Goal: Task Accomplishment & Management: Manage account settings

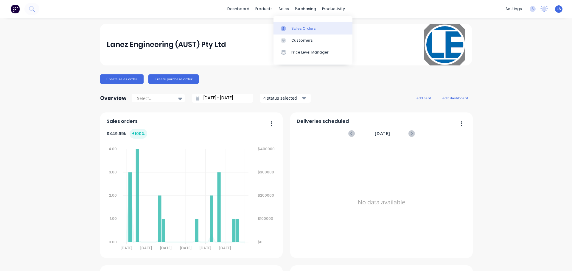
click at [291, 29] on div "Sales Orders" at bounding box center [303, 28] width 24 height 5
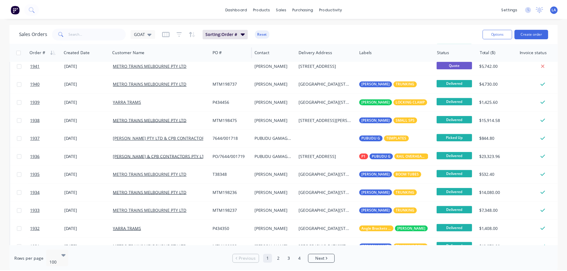
scroll to position [536, 0]
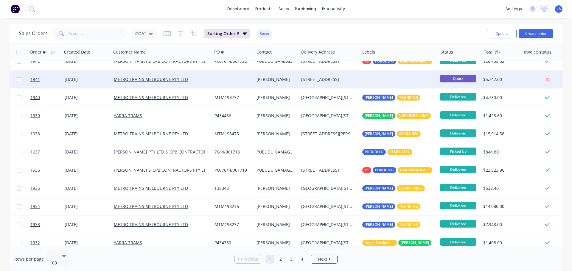
click at [249, 75] on div at bounding box center [233, 80] width 42 height 18
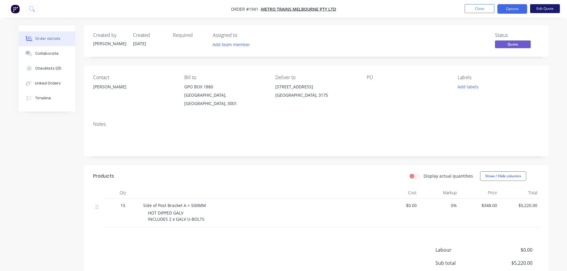
click at [550, 7] on button "Edit Quote" at bounding box center [545, 8] width 30 height 9
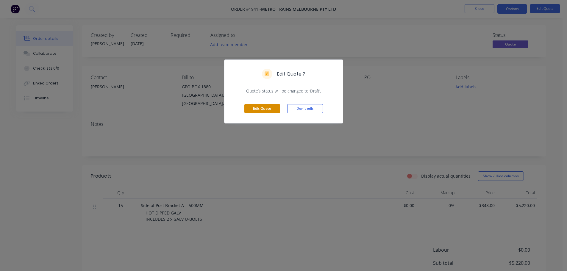
click at [267, 106] on button "Edit Quote" at bounding box center [262, 108] width 36 height 9
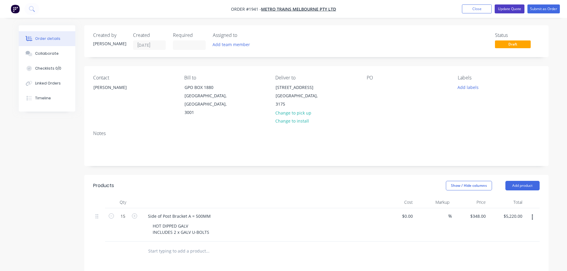
click at [517, 9] on button "Update Quote" at bounding box center [510, 8] width 30 height 9
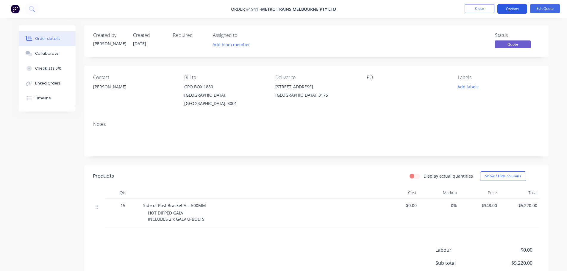
click at [515, 10] on button "Options" at bounding box center [512, 9] width 30 height 10
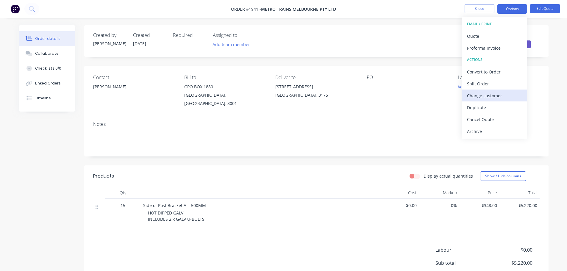
click at [498, 91] on div "Change customer" at bounding box center [494, 95] width 55 height 9
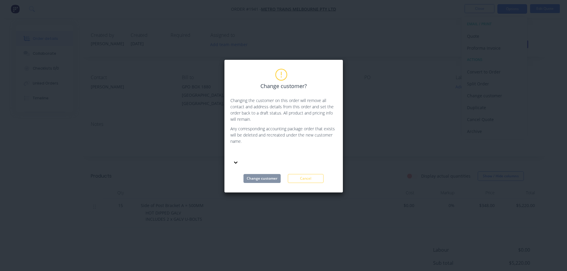
click at [274, 149] on div at bounding box center [274, 158] width 89 height 18
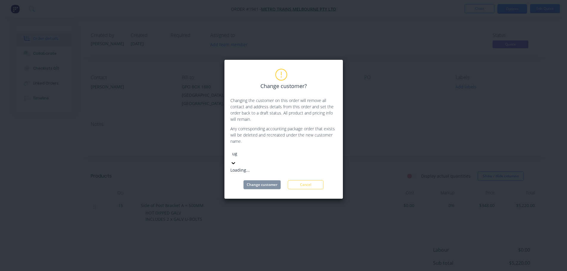
type input "ugl"
click at [283, 168] on div "UGL" at bounding box center [274, 170] width 89 height 6
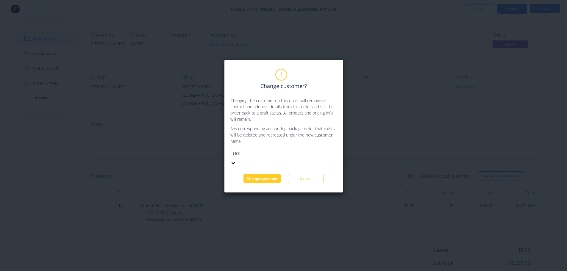
click at [276, 174] on button "Change customer" at bounding box center [262, 178] width 37 height 9
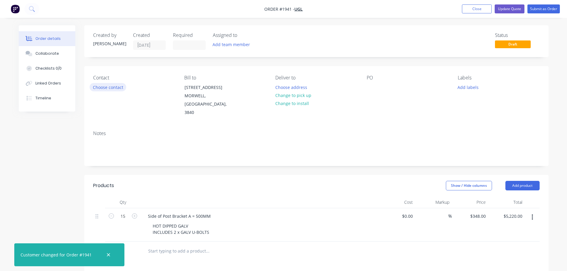
click at [122, 86] on button "Choose contact" at bounding box center [108, 87] width 37 height 8
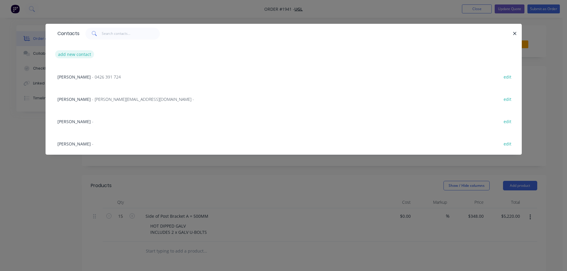
click at [80, 58] on div "add new contact" at bounding box center [283, 54] width 458 height 22
click at [82, 56] on button "add new contact" at bounding box center [74, 54] width 39 height 8
select select "AU"
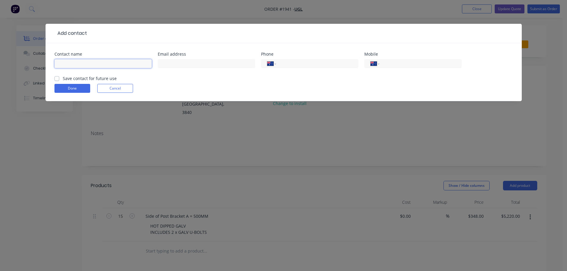
click at [89, 60] on input "text" at bounding box center [102, 63] width 97 height 9
type input "[PERSON_NAME]"
click at [59, 77] on div "Save contact for future use" at bounding box center [85, 78] width 62 height 6
click at [63, 79] on label "Save contact for future use" at bounding box center [90, 78] width 54 height 6
click at [59, 79] on input "Save contact for future use" at bounding box center [56, 78] width 5 height 6
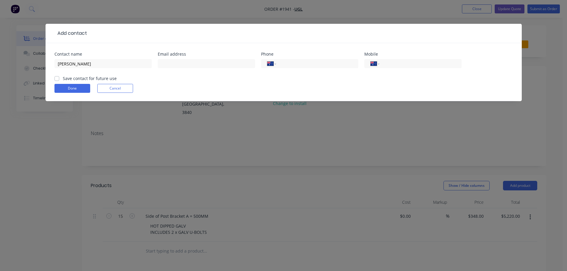
checkbox input "true"
click at [61, 86] on button "Done" at bounding box center [72, 88] width 36 height 9
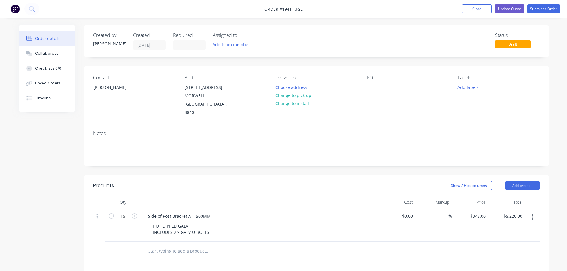
click at [531, 212] on button "button" at bounding box center [532, 217] width 14 height 11
click at [509, 264] on div "Delete" at bounding box center [512, 268] width 46 height 9
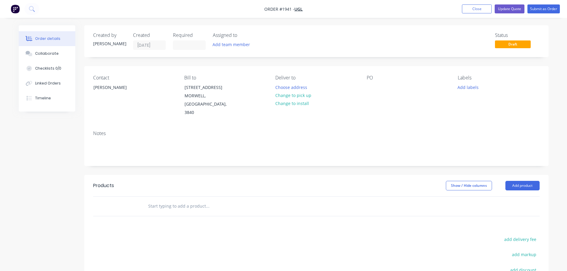
click at [190, 200] on input "text" at bounding box center [207, 206] width 119 height 12
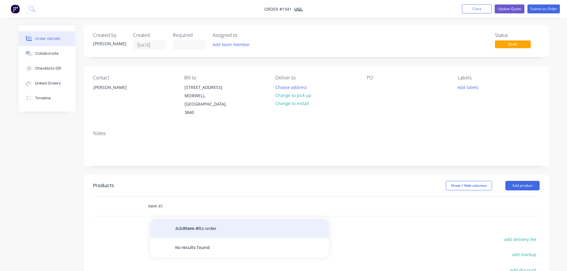
type input "Item 41"
click at [188, 219] on button "Add Item 41 to order" at bounding box center [239, 228] width 179 height 19
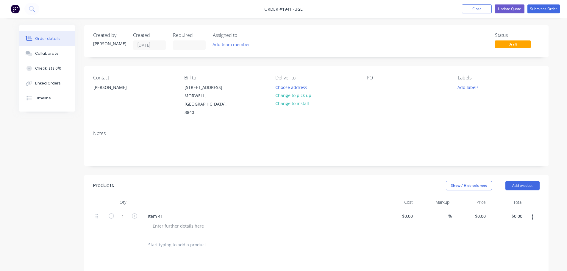
click at [168, 239] on input "text" at bounding box center [207, 245] width 119 height 12
type input "Item 42"
click at [194, 181] on div "Show / Hide columns Add product" at bounding box center [364, 186] width 352 height 10
click at [168, 212] on div "Item 41" at bounding box center [259, 216] width 233 height 9
click at [165, 212] on div "Item 41" at bounding box center [155, 216] width 24 height 9
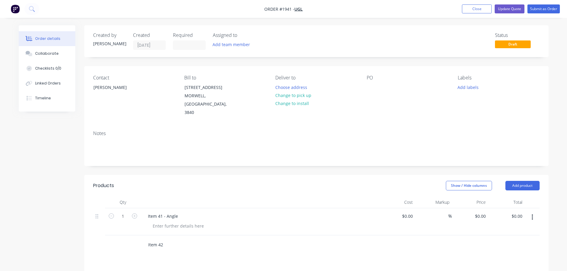
click at [168, 239] on input "Item 42" at bounding box center [207, 245] width 119 height 12
click at [182, 212] on div "Item 41 - Angle" at bounding box center [259, 216] width 233 height 9
click at [177, 212] on div "Item 41 - Angle" at bounding box center [163, 216] width 40 height 9
click at [176, 239] on input "Item 42 - Bar" at bounding box center [207, 245] width 119 height 12
type input "Item 42 - Bar - G0114"
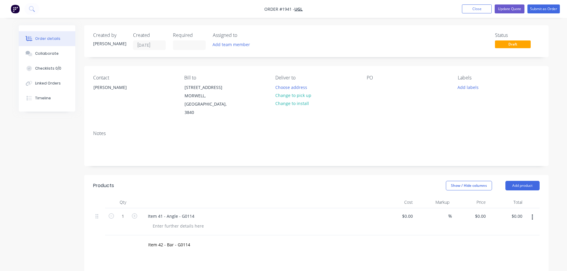
click at [177, 175] on header "Products Show / Hide columns Add product" at bounding box center [316, 185] width 464 height 21
click at [134, 213] on icon "button" at bounding box center [134, 215] width 5 height 5
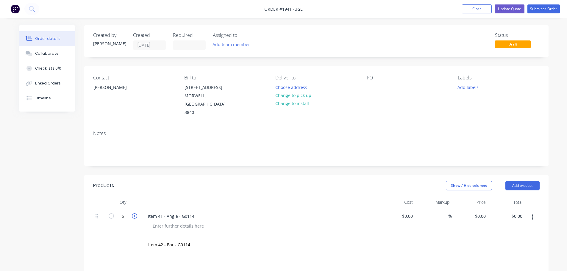
click at [134, 213] on icon "button" at bounding box center [134, 215] width 5 height 5
type input "7"
click at [143, 239] on div "Item 42 - Bar - G0114" at bounding box center [232, 245] width 179 height 12
click at [147, 239] on div "Item 42 - Bar - G0114" at bounding box center [232, 245] width 179 height 12
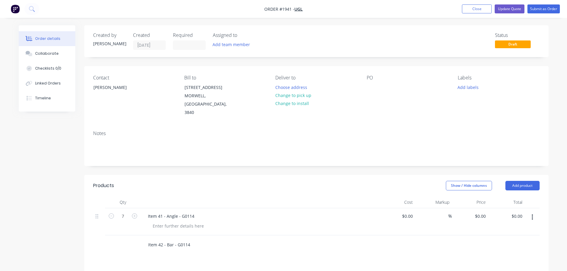
click at [154, 239] on input "Item 42 - Bar - G0114" at bounding box center [207, 245] width 119 height 12
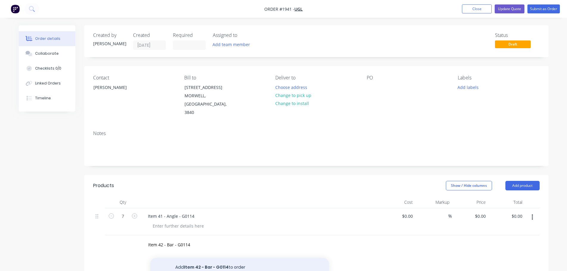
click at [181, 258] on button "Add Item 42 - Bar - G0114 to order" at bounding box center [239, 267] width 179 height 19
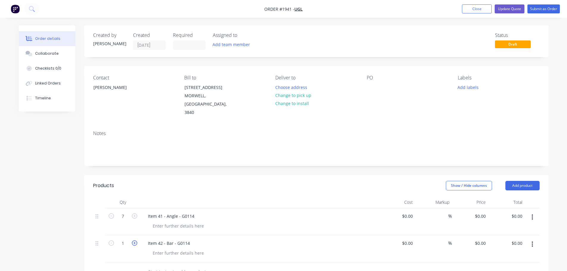
click at [133, 241] on icon "button" at bounding box center [134, 243] width 5 height 5
type input "3"
click at [174, 222] on div at bounding box center [178, 226] width 61 height 9
click at [196, 159] on div "Created by [PERSON_NAME] Created [DATE] Required Assigned to Add team member St…" at bounding box center [316, 225] width 464 height 400
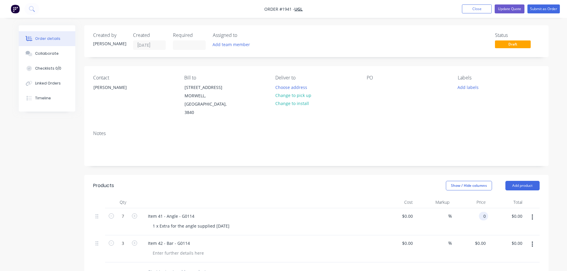
click at [484, 212] on input "0" at bounding box center [484, 216] width 7 height 9
type input "$18.20"
type input "$127.40"
click at [472, 246] on div "$0.00 $0.00" at bounding box center [470, 248] width 37 height 27
click at [480, 239] on div "0 0" at bounding box center [483, 243] width 9 height 9
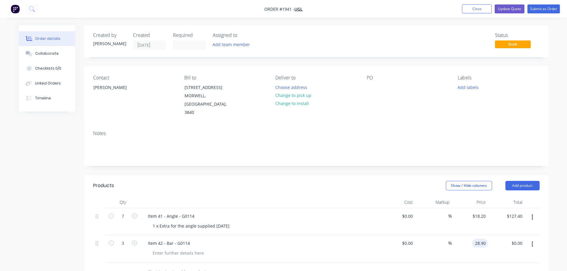
type input "$28.90"
type input "$86.70"
click at [483, 263] on div at bounding box center [316, 272] width 447 height 19
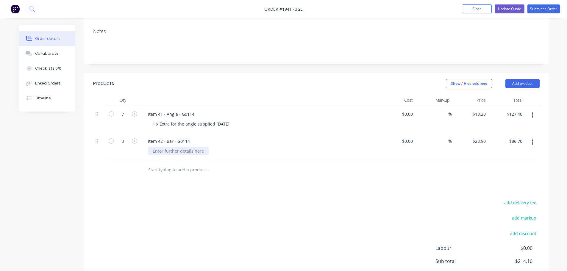
scroll to position [88, 0]
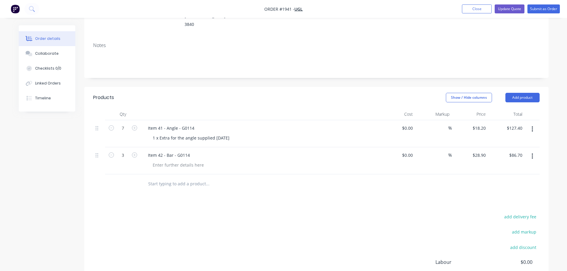
click at [150, 174] on div at bounding box center [248, 183] width 214 height 19
click at [165, 178] on input "text" at bounding box center [207, 184] width 119 height 12
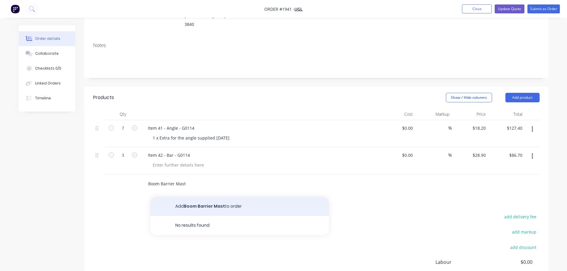
type input "Boom Barrier Mast"
click at [209, 197] on button "Add Boom Barrier Mast to order" at bounding box center [239, 206] width 179 height 19
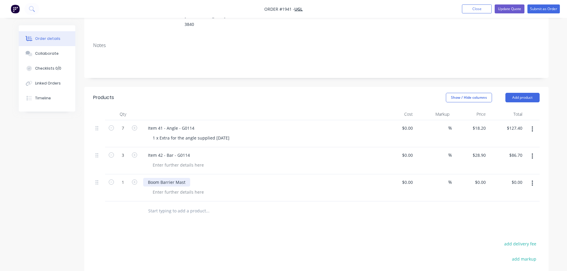
click at [187, 178] on div "Boom Barrier Mast" at bounding box center [166, 182] width 47 height 9
click at [486, 178] on input "0" at bounding box center [482, 182] width 14 height 9
type input "$942.00"
click at [458, 224] on div "Products Show / Hide columns Add product Qty Cost Markup Price Total 7 Item 41 …" at bounding box center [316, 225] width 464 height 277
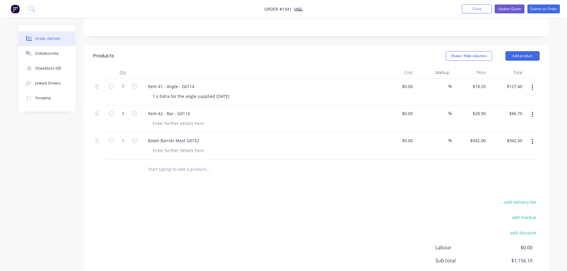
scroll to position [115, 0]
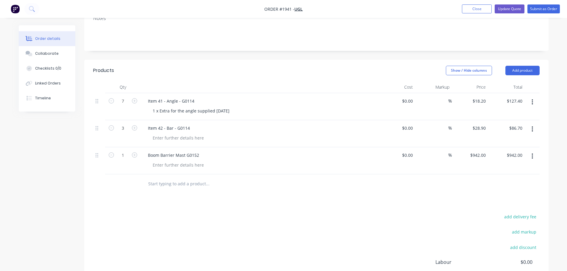
click at [204, 178] on input "text" at bounding box center [207, 184] width 119 height 12
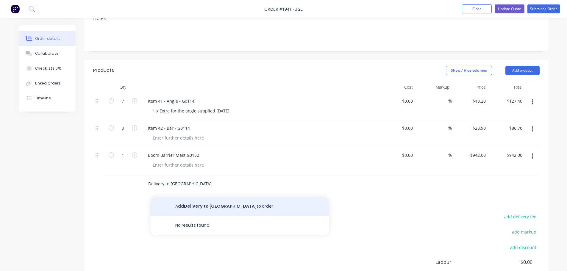
type input "Delivery to [GEOGRAPHIC_DATA]"
click at [213, 197] on button "Add Delivery to Dandenong South to order" at bounding box center [239, 206] width 179 height 19
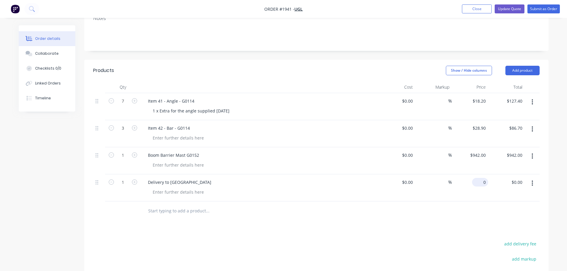
click at [483, 178] on input "0" at bounding box center [482, 182] width 14 height 9
type input "$80.00"
click at [466, 206] on div "Products Show / Hide columns Add product Qty Cost Markup Price Total 7 Item 41 …" at bounding box center [316, 212] width 464 height 304
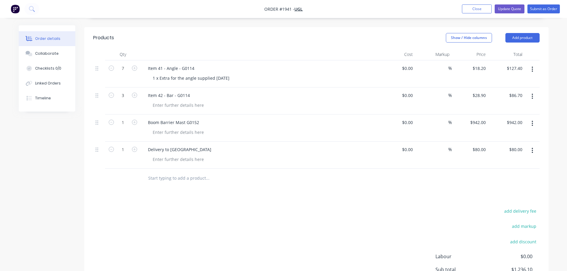
scroll to position [202, 0]
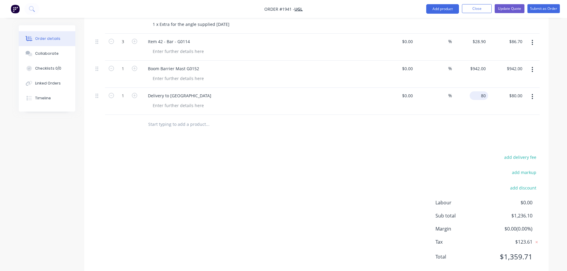
click at [486, 91] on input "80" at bounding box center [480, 95] width 16 height 9
type input "$80.00"
click at [339, 118] on div at bounding box center [248, 124] width 214 height 19
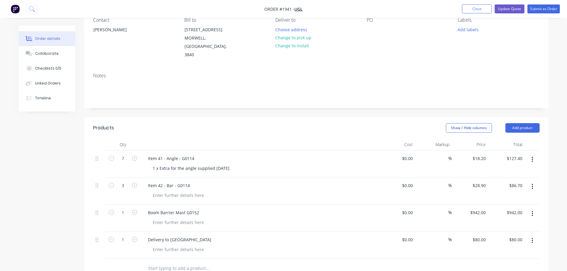
scroll to position [53, 0]
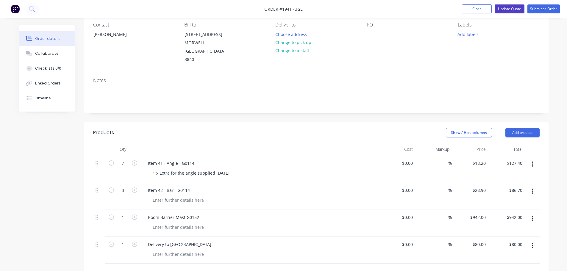
click at [511, 8] on button "Update Quote" at bounding box center [510, 8] width 30 height 9
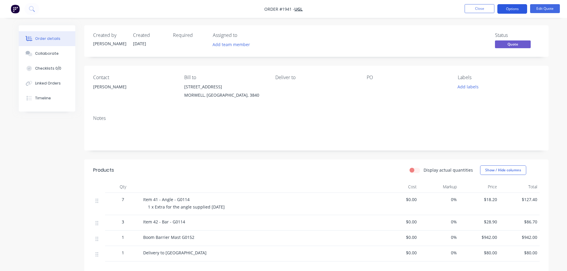
click at [515, 10] on button "Options" at bounding box center [512, 9] width 30 height 10
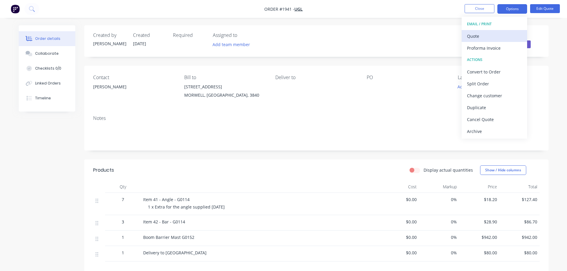
click at [492, 33] on div "Quote" at bounding box center [494, 36] width 55 height 9
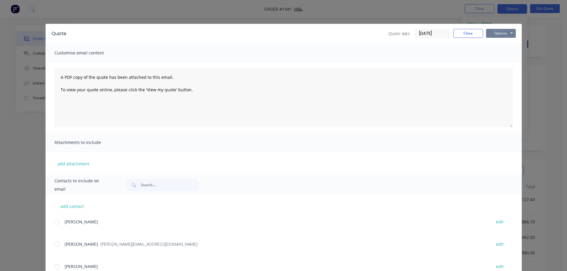
click at [492, 33] on button "Options" at bounding box center [501, 33] width 30 height 9
click at [492, 55] on button "Print" at bounding box center [505, 54] width 38 height 10
click at [467, 35] on button "Close" at bounding box center [468, 33] width 30 height 9
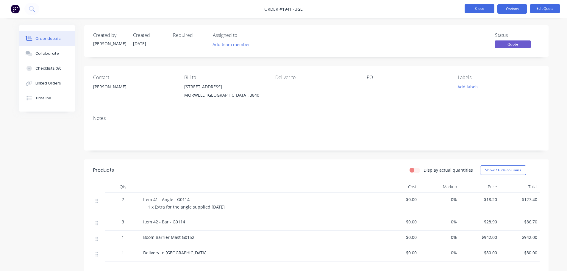
click at [473, 10] on button "Close" at bounding box center [480, 8] width 30 height 9
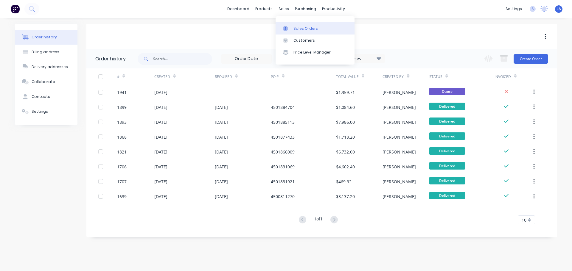
click at [290, 26] on div at bounding box center [287, 28] width 9 height 5
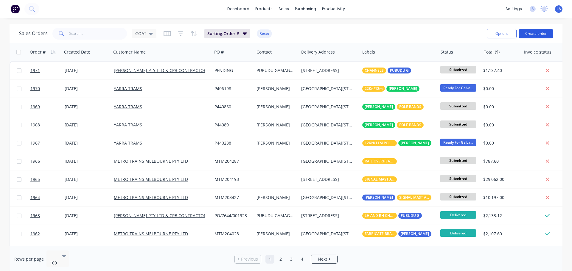
click at [528, 29] on button "Create order" at bounding box center [536, 34] width 34 height 10
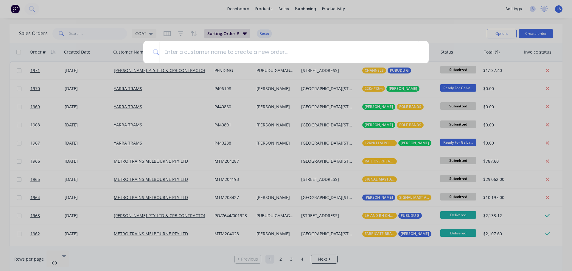
click at [426, 106] on div at bounding box center [286, 135] width 572 height 271
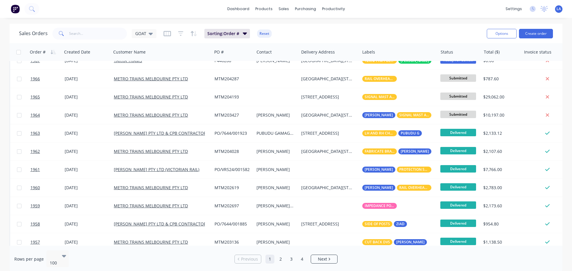
scroll to position [89, 0]
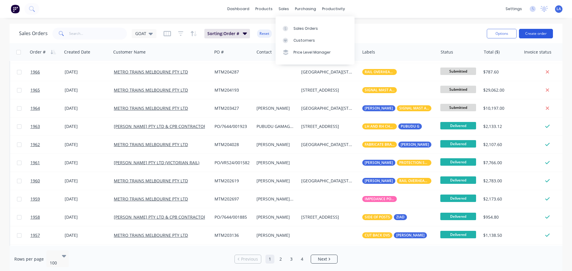
click at [540, 34] on button "Create order" at bounding box center [536, 34] width 34 height 10
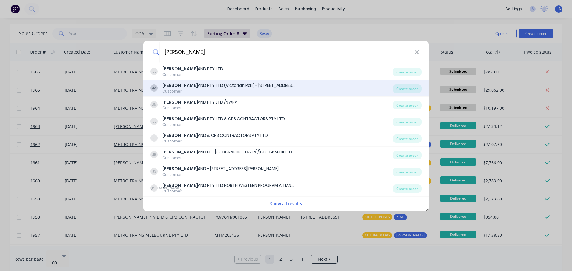
type input "[PERSON_NAME]"
click at [227, 86] on div "[PERSON_NAME] AND PTY LTD (Victorian Rail) - [STREET_ADDRESS][PERSON_NAME]" at bounding box center [229, 85] width 134 height 6
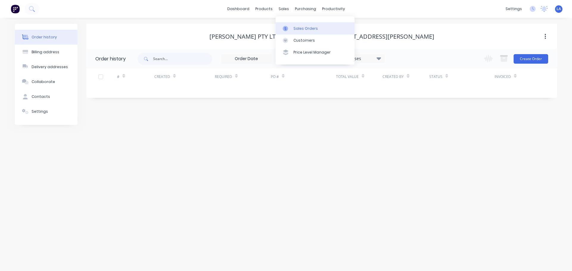
click at [294, 29] on div "Sales Orders" at bounding box center [305, 28] width 24 height 5
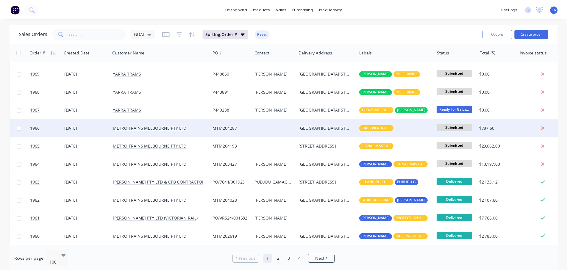
scroll to position [89, 0]
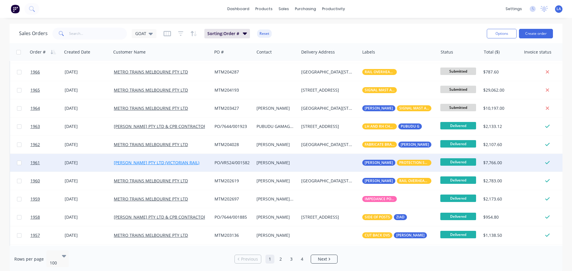
click at [165, 162] on link "[PERSON_NAME] PTY LTD (VICTORIAN RAIL)" at bounding box center [156, 163] width 85 height 6
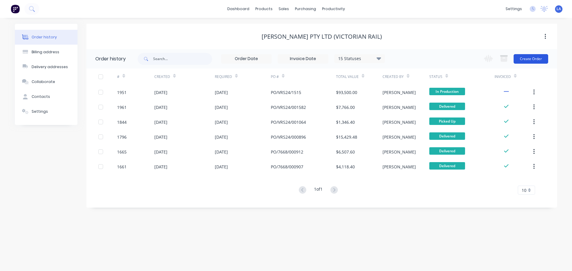
click at [533, 58] on button "Create Order" at bounding box center [530, 59] width 35 height 10
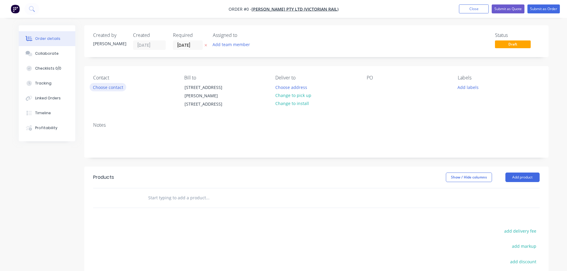
click at [121, 89] on button "Choose contact" at bounding box center [108, 87] width 37 height 8
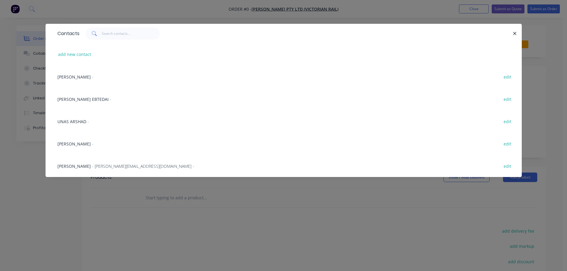
click at [83, 143] on span "[PERSON_NAME]" at bounding box center [73, 144] width 33 height 6
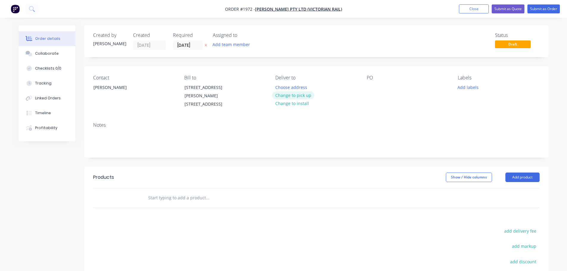
click at [294, 94] on button "Change to pick up" at bounding box center [293, 95] width 42 height 8
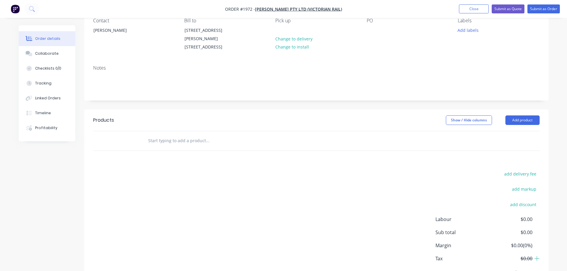
scroll to position [60, 0]
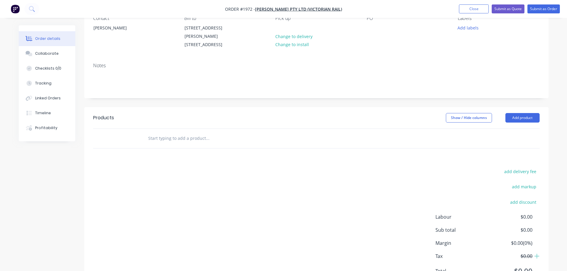
click at [192, 138] on input "text" at bounding box center [207, 138] width 119 height 12
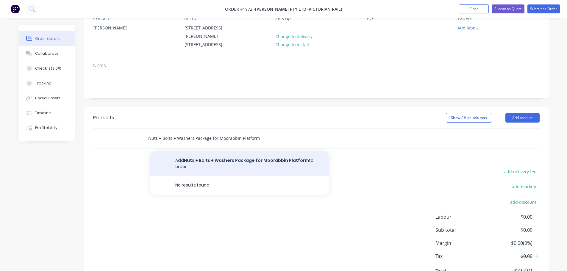
type input "Nuts + Bolts + Washers Package for Moorabbin Platform"
click at [239, 166] on button "Add Nuts + Bolts + Washers Package for Moorabbin Platform to order" at bounding box center [239, 164] width 179 height 24
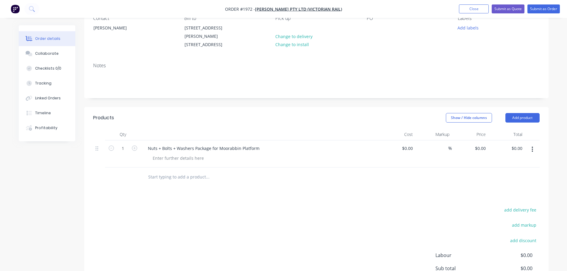
click at [492, 148] on div "$0.00 $0.00" at bounding box center [506, 154] width 37 height 27
click at [487, 149] on input "0" at bounding box center [482, 148] width 14 height 9
type input "$869.84"
click at [476, 179] on div at bounding box center [316, 177] width 447 height 19
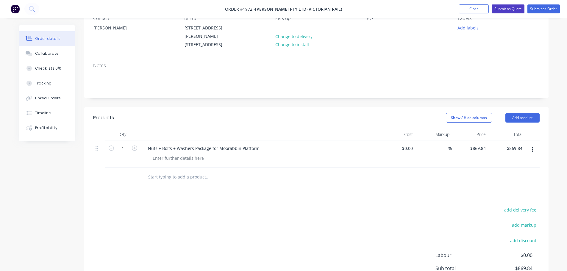
click at [503, 9] on button "Submit as Quote" at bounding box center [508, 8] width 33 height 9
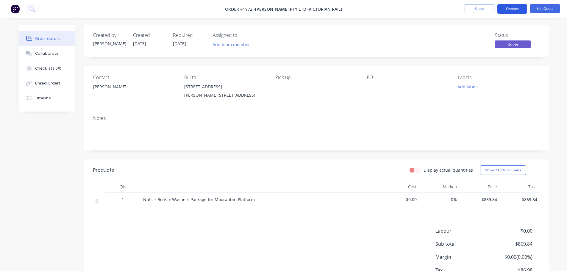
click at [512, 8] on button "Options" at bounding box center [512, 9] width 30 height 10
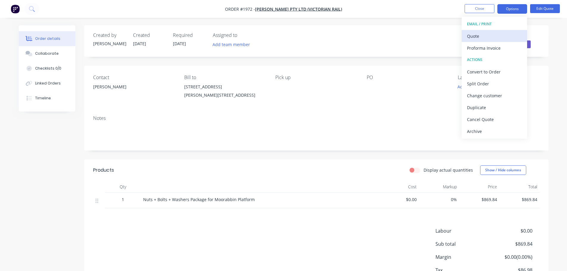
click at [503, 36] on div "Quote" at bounding box center [494, 36] width 55 height 9
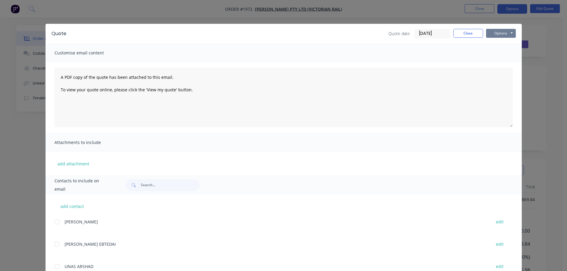
click at [502, 32] on button "Options" at bounding box center [501, 33] width 30 height 9
click at [502, 51] on button "Print" at bounding box center [505, 54] width 38 height 10
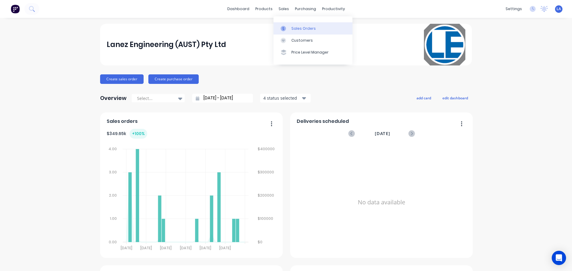
click at [289, 34] on link "Sales Orders" at bounding box center [312, 28] width 79 height 12
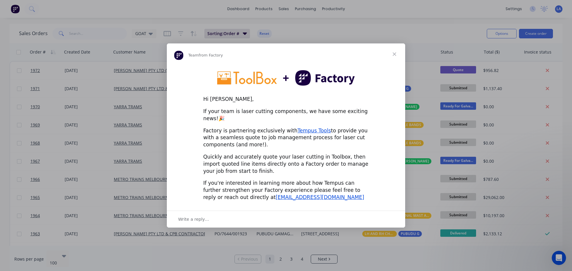
click at [393, 59] on span "Close" at bounding box center [393, 53] width 21 height 21
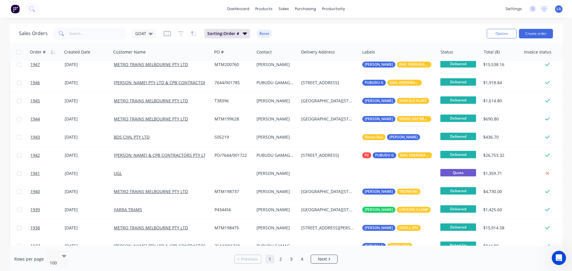
scroll to position [476, 0]
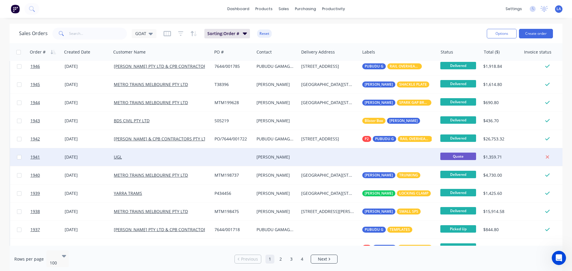
click at [263, 158] on div "[PERSON_NAME]" at bounding box center [275, 157] width 38 height 6
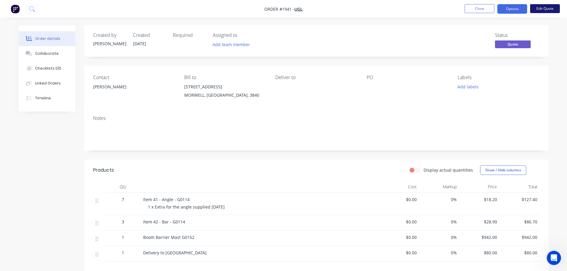
click at [539, 10] on button "Edit Quote" at bounding box center [545, 8] width 30 height 9
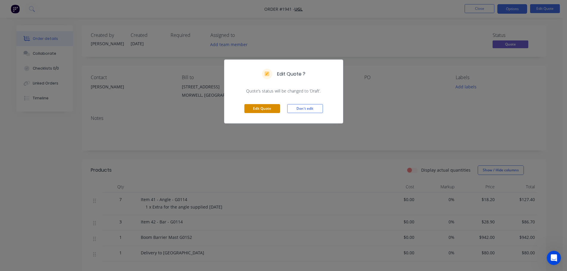
click at [262, 105] on button "Edit Quote" at bounding box center [262, 108] width 36 height 9
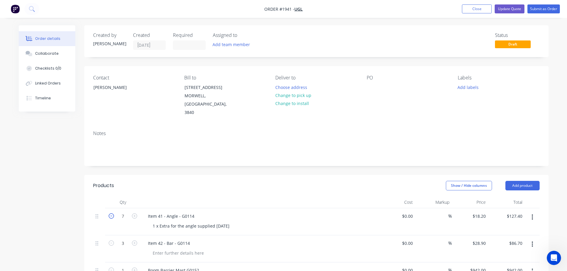
click at [110, 213] on icon "button" at bounding box center [111, 215] width 5 height 5
type input "6"
type input "$109.20"
click at [174, 222] on div "1 x Extra for the angle supplied [DATE]" at bounding box center [191, 226] width 86 height 9
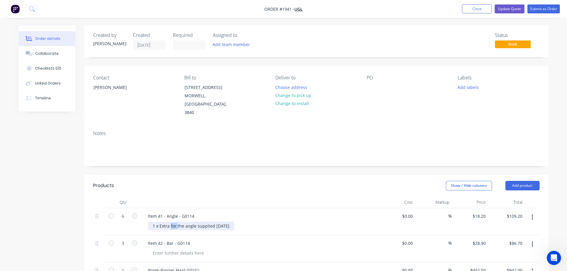
click at [174, 222] on div "1 x Extra for the angle supplied [DATE]" at bounding box center [191, 226] width 86 height 9
drag, startPoint x: 226, startPoint y: 211, endPoint x: 140, endPoint y: 211, distance: 85.4
click at [141, 211] on div "Item 41 - Angle - G0114 1 x Extra for the angle supplied 3-9-25" at bounding box center [260, 221] width 238 height 27
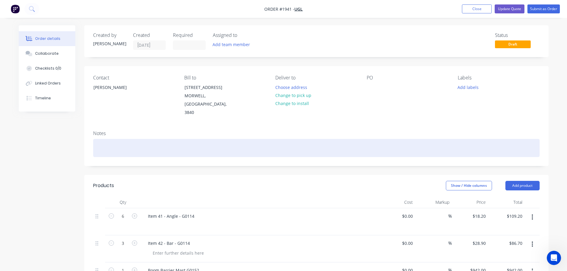
click at [291, 139] on div at bounding box center [316, 148] width 447 height 18
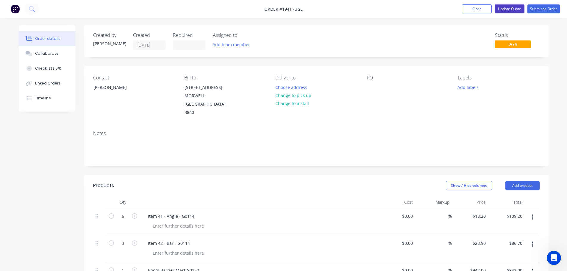
click at [510, 9] on button "Update Quote" at bounding box center [510, 8] width 30 height 9
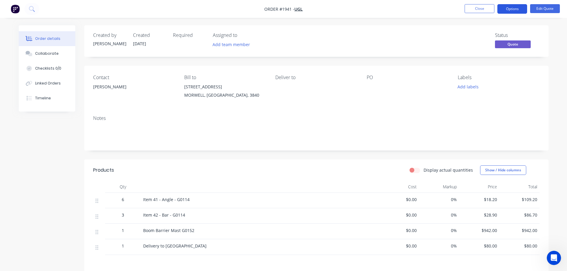
click at [506, 11] on button "Options" at bounding box center [512, 9] width 30 height 10
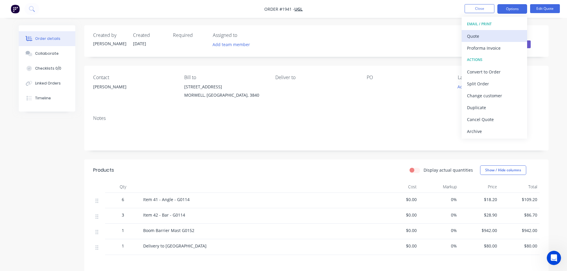
click at [496, 38] on div "Quote" at bounding box center [494, 36] width 55 height 9
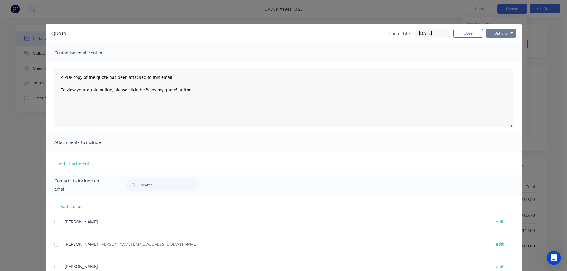
click at [493, 33] on button "Options" at bounding box center [501, 33] width 30 height 9
click at [492, 57] on button "Print" at bounding box center [505, 54] width 38 height 10
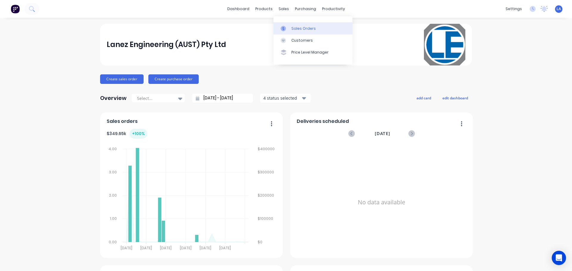
click at [290, 26] on link "Sales Orders" at bounding box center [312, 28] width 79 height 12
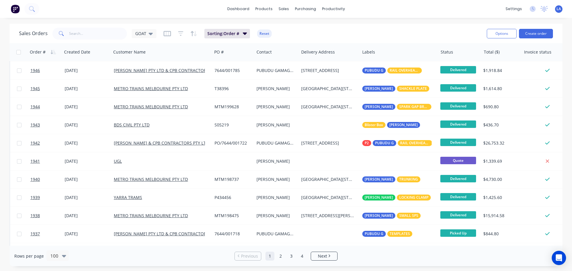
scroll to position [476, 0]
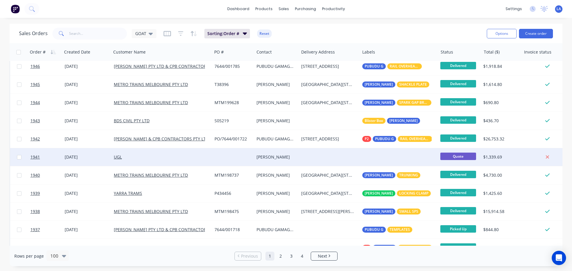
click at [285, 153] on div "[PERSON_NAME]" at bounding box center [276, 157] width 44 height 18
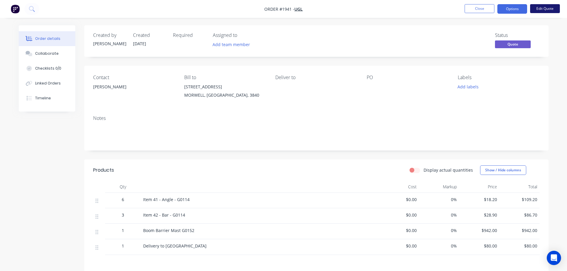
click at [537, 8] on button "Edit Quote" at bounding box center [545, 8] width 30 height 9
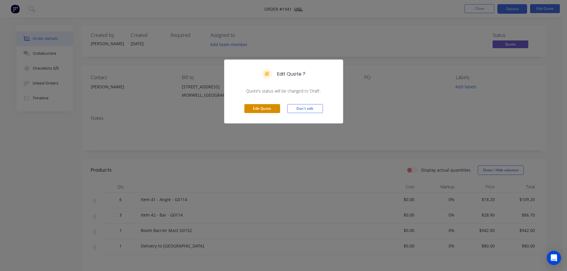
click at [267, 107] on button "Edit Quote" at bounding box center [262, 108] width 36 height 9
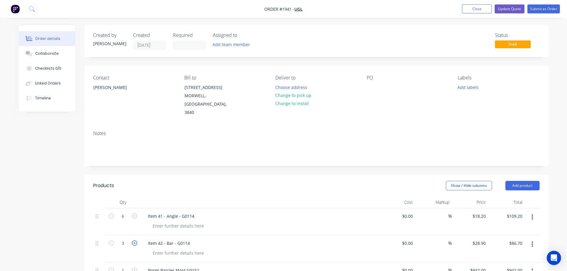
click at [135, 241] on icon "button" at bounding box center [134, 243] width 5 height 5
type input "4"
type input "$115.60"
click at [135, 241] on icon "button" at bounding box center [134, 243] width 5 height 5
type input "5"
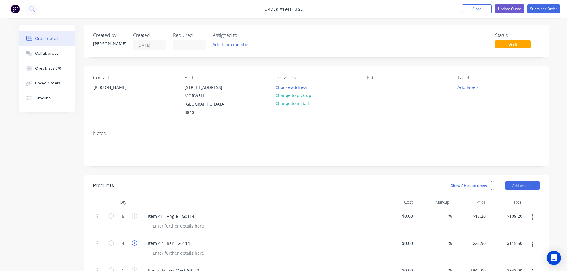
type input "$144.50"
click at [135, 241] on icon "button" at bounding box center [134, 243] width 5 height 5
type input "6"
type input "$173.40"
click at [134, 213] on icon "button" at bounding box center [134, 215] width 5 height 5
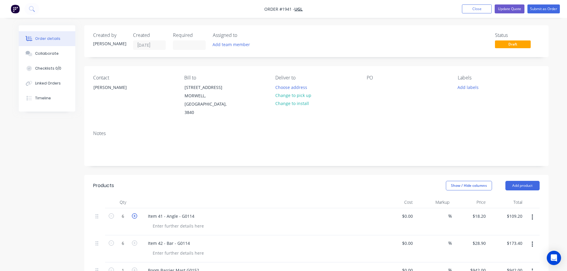
type input "7"
type input "$127.40"
click at [157, 222] on div at bounding box center [178, 226] width 61 height 9
click at [511, 9] on button "Update Quote" at bounding box center [510, 8] width 30 height 9
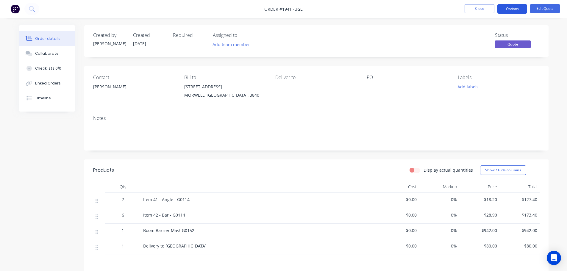
click at [521, 12] on button "Options" at bounding box center [512, 9] width 30 height 10
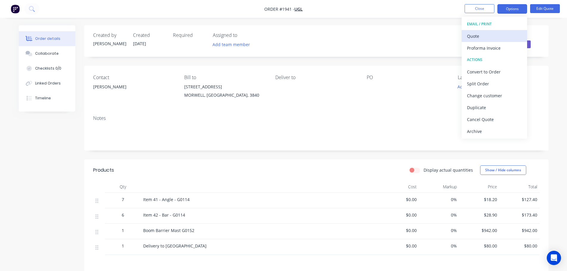
click at [506, 32] on div "Quote" at bounding box center [494, 36] width 55 height 9
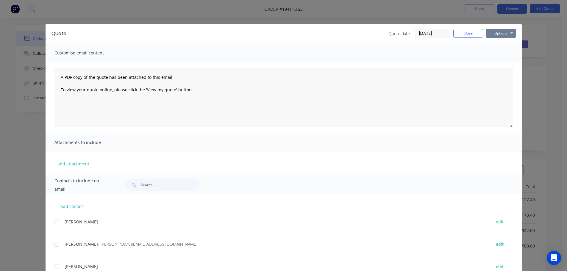
click at [496, 34] on button "Options" at bounding box center [501, 33] width 30 height 9
click at [494, 54] on button "Print" at bounding box center [505, 54] width 38 height 10
